Goal: Go to known website: Access a specific website the user already knows

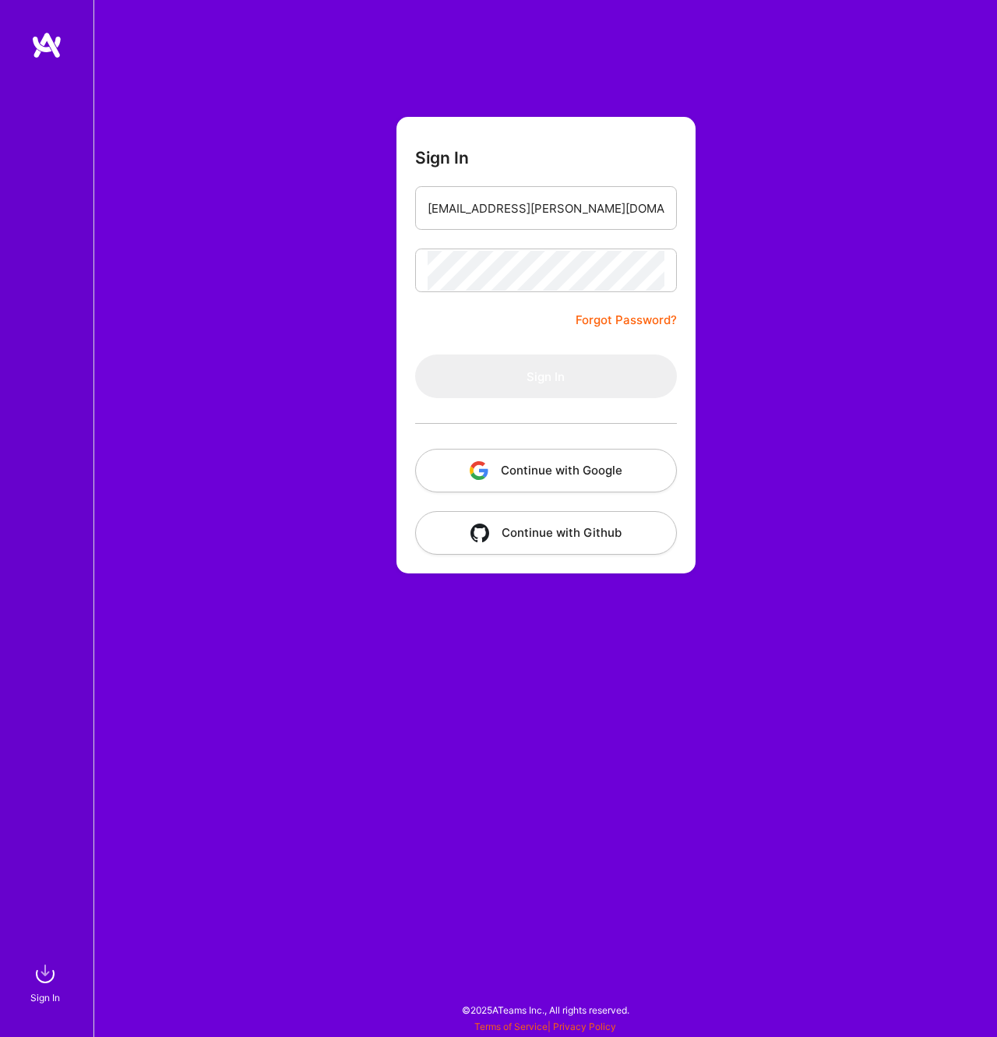
click at [588, 204] on input "max@burnside.agency" at bounding box center [546, 209] width 237 height 40
type input "max@burnside.agency"
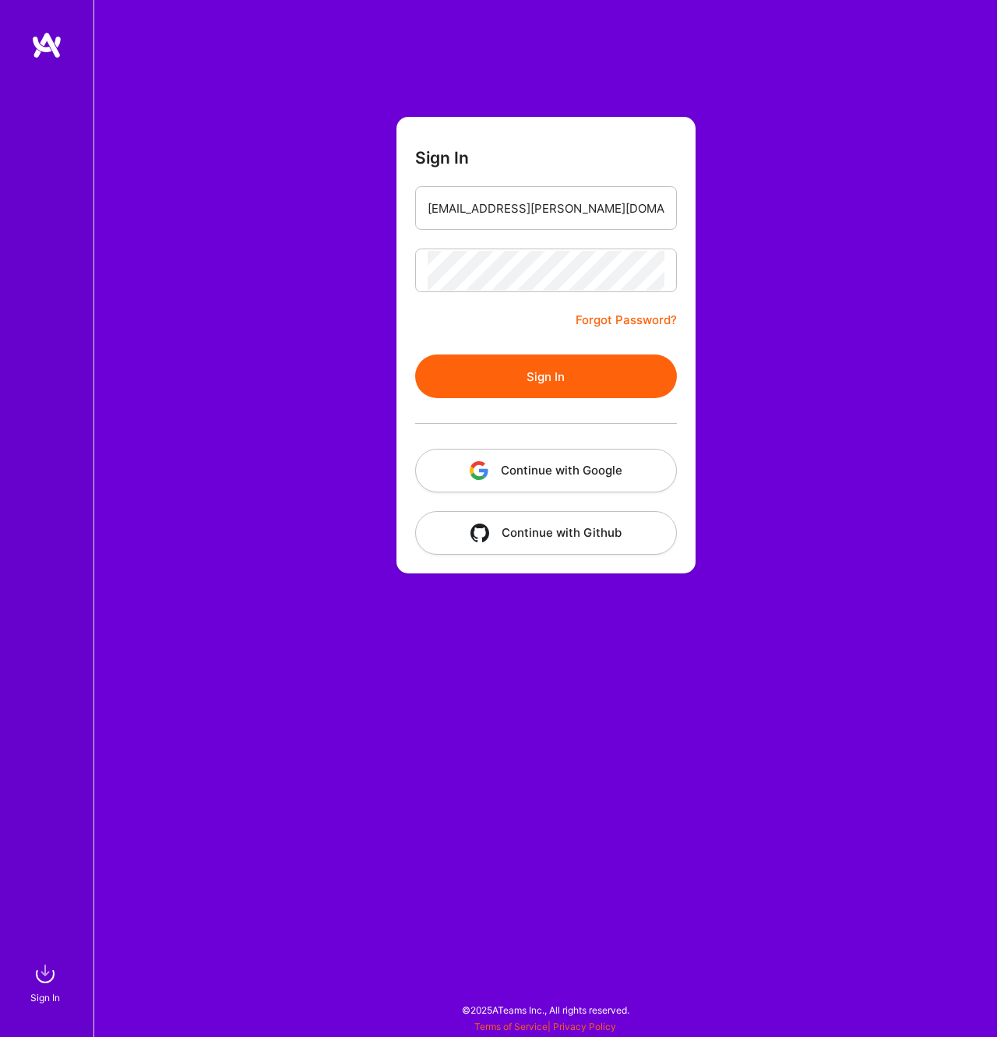
click at [514, 378] on button "Sign In" at bounding box center [546, 377] width 262 height 44
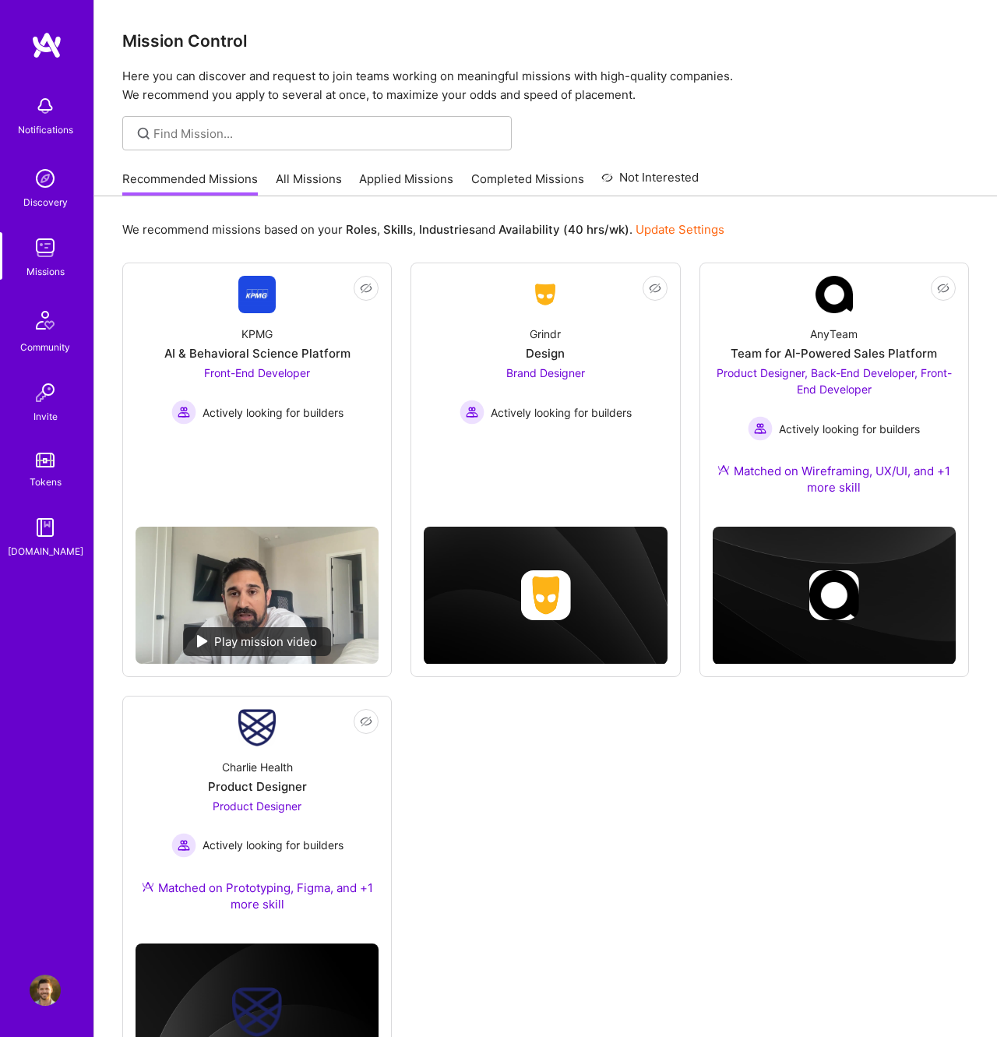
click at [839, 171] on div "Recommended Missions All Missions Applied Missions Completed Missions Not Inter…" at bounding box center [545, 179] width 847 height 34
